Goal: Task Accomplishment & Management: Manage account settings

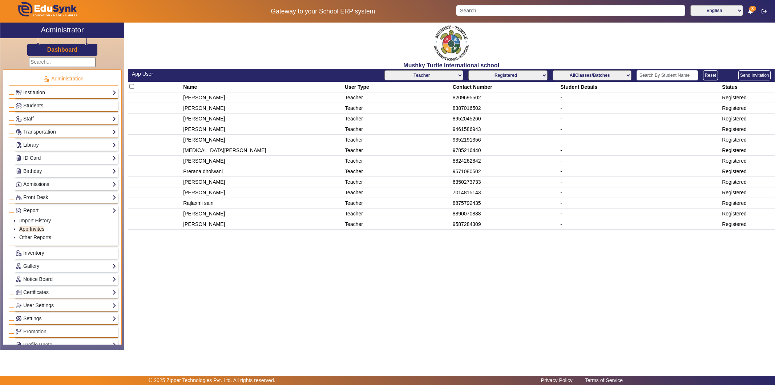
select select "Teacher"
select select "registered"
click at [63, 100] on div "Students" at bounding box center [66, 105] width 104 height 11
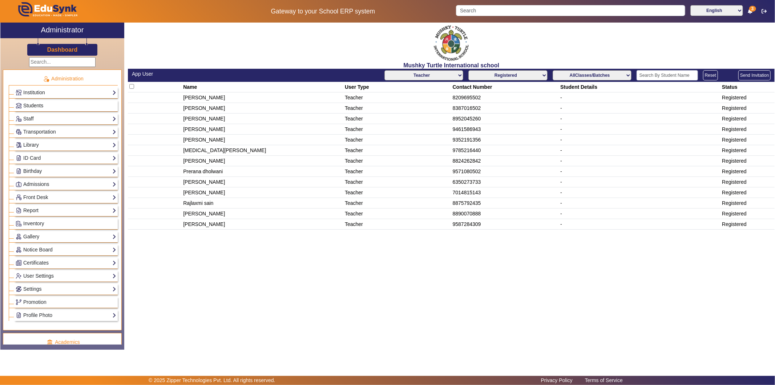
click at [64, 106] on link "Students" at bounding box center [66, 105] width 101 height 8
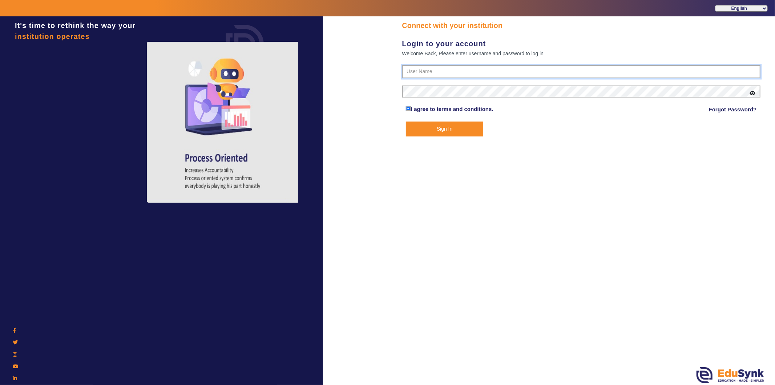
type input "9950605811"
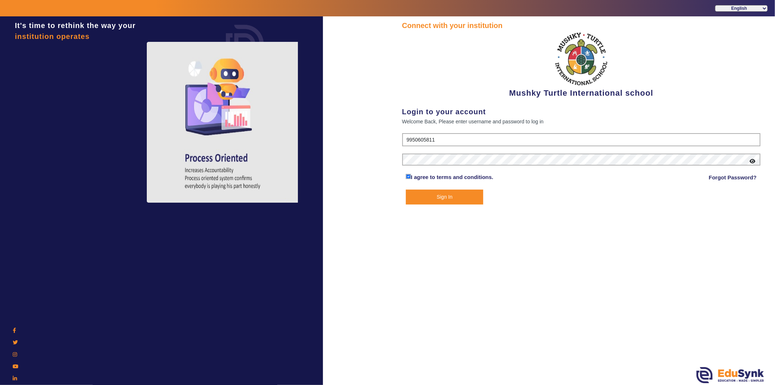
click at [455, 198] on button "Sign In" at bounding box center [444, 196] width 77 height 15
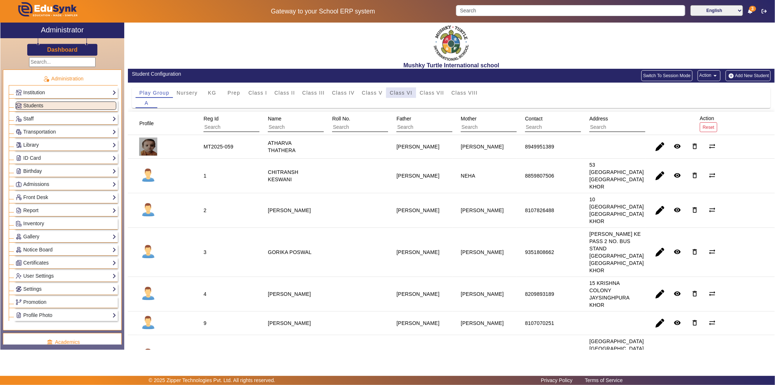
click at [404, 93] on span "Class VI" at bounding box center [401, 92] width 23 height 5
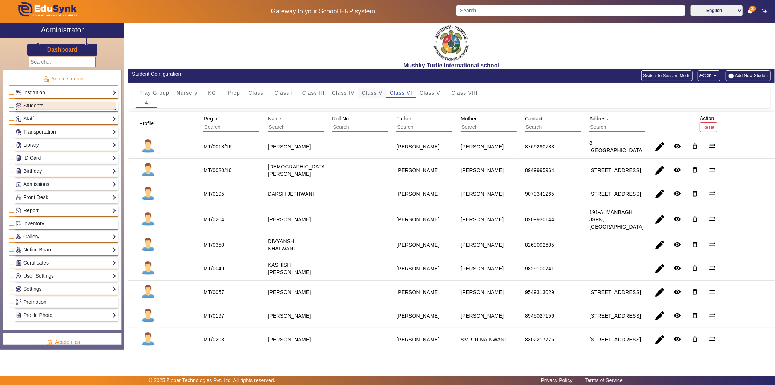
click at [367, 91] on span "Class V" at bounding box center [372, 92] width 21 height 5
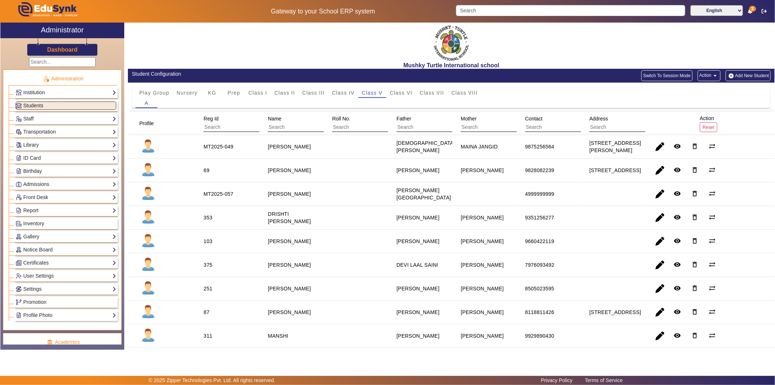
scroll to position [204, 0]
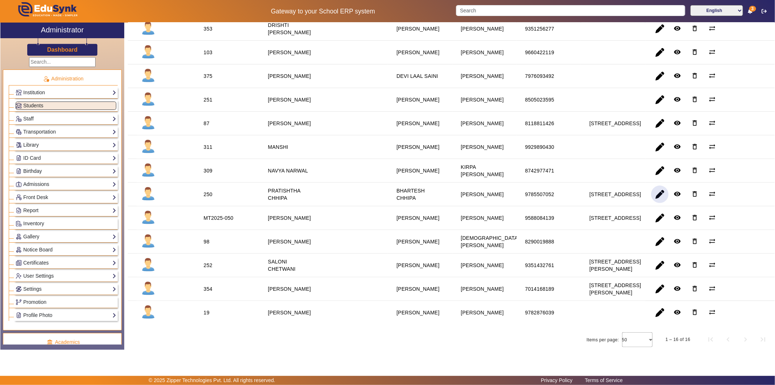
click at [652, 193] on span "button" at bounding box center [659, 193] width 17 height 17
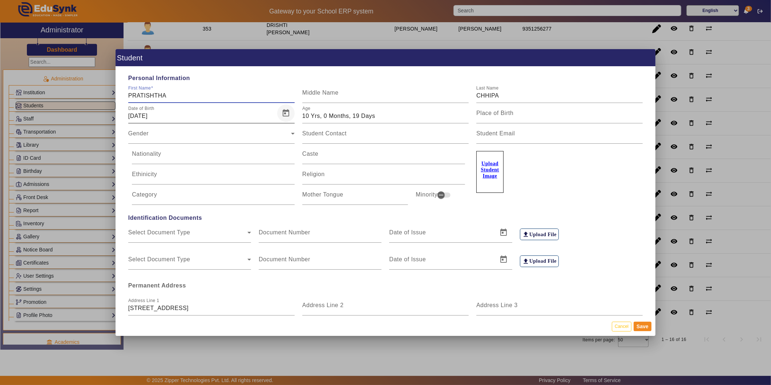
click at [283, 111] on span "Open calendar" at bounding box center [285, 112] width 17 height 17
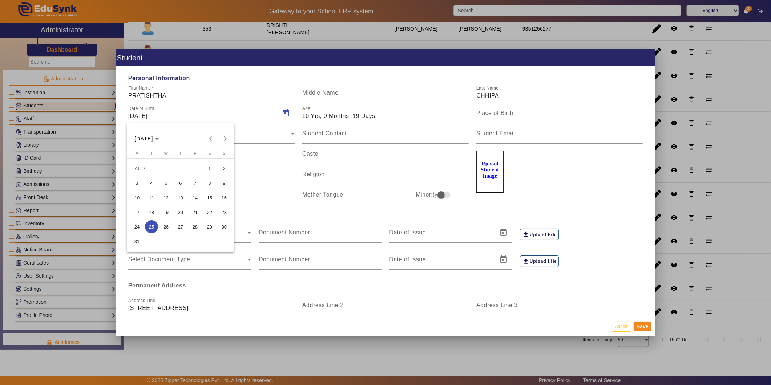
click at [193, 184] on span "7" at bounding box center [195, 182] width 13 height 13
type input "[DATE]"
type input "10 Yrs, 1 Months, 6 Days"
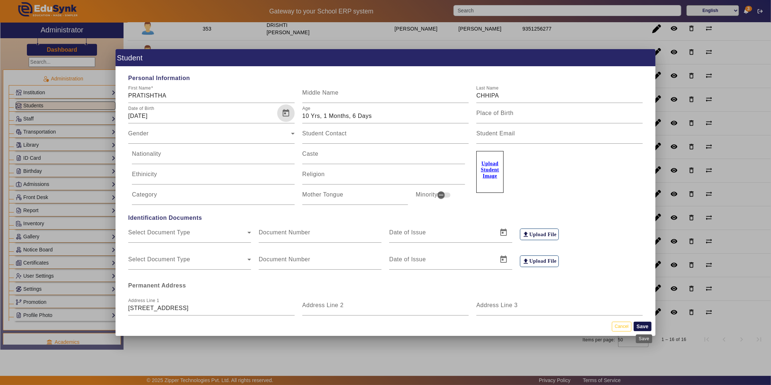
click at [645, 324] on button "Save" at bounding box center [643, 325] width 18 height 9
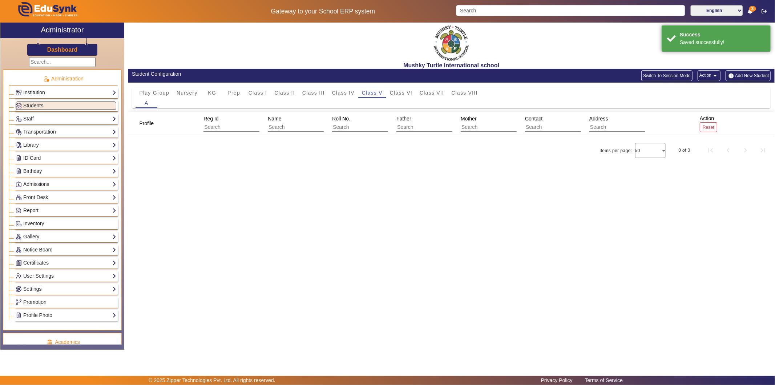
scroll to position [0, 0]
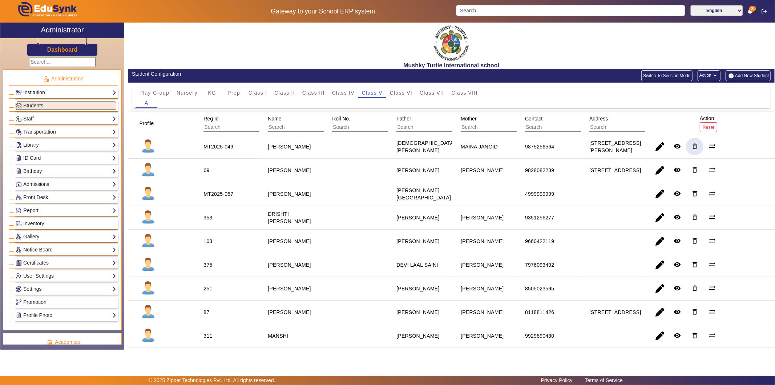
click at [693, 146] on mat-icon "delete_outline" at bounding box center [694, 145] width 7 height 7
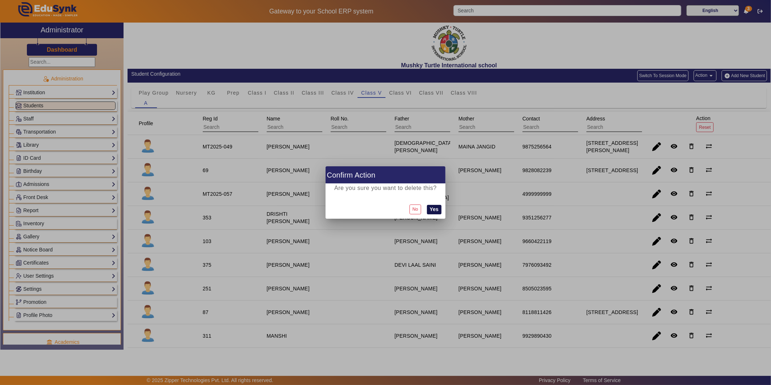
click at [434, 209] on button "Yes" at bounding box center [434, 209] width 15 height 9
